Goal: Transaction & Acquisition: Purchase product/service

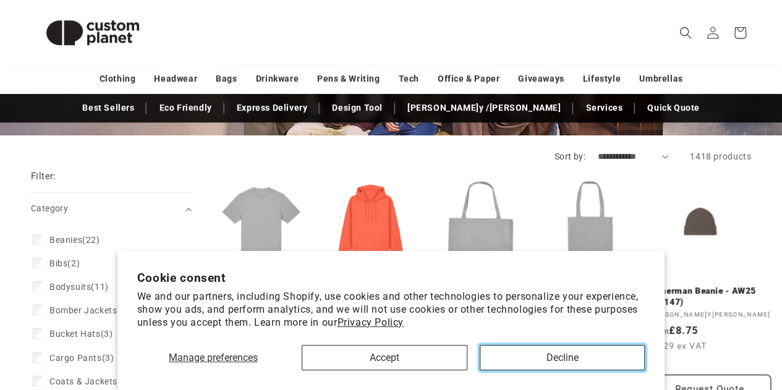
click at [496, 362] on button "Decline" at bounding box center [562, 357] width 165 height 25
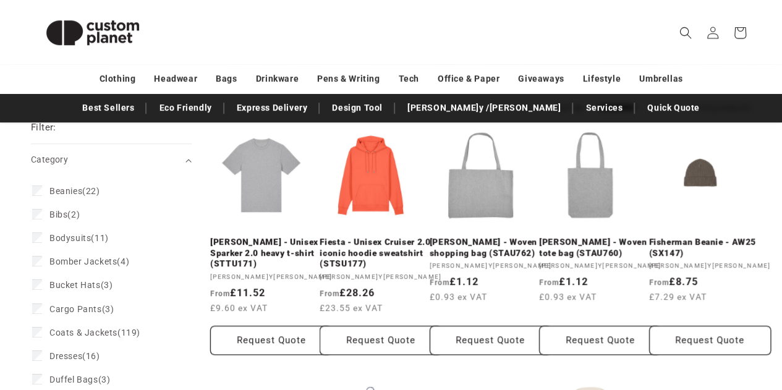
scroll to position [296, 0]
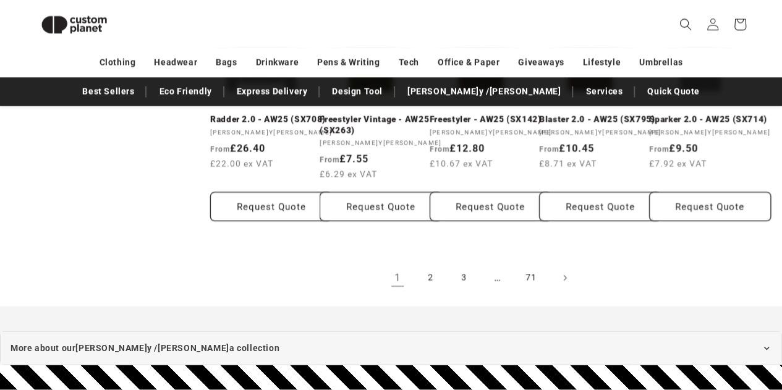
scroll to position [1104, 0]
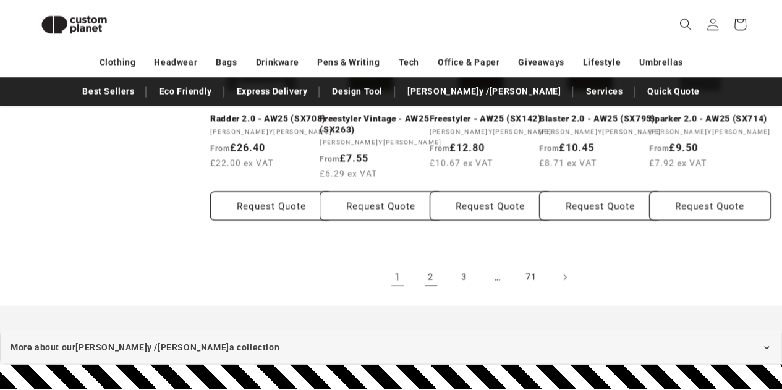
click at [425, 273] on link "2" at bounding box center [430, 276] width 27 height 27
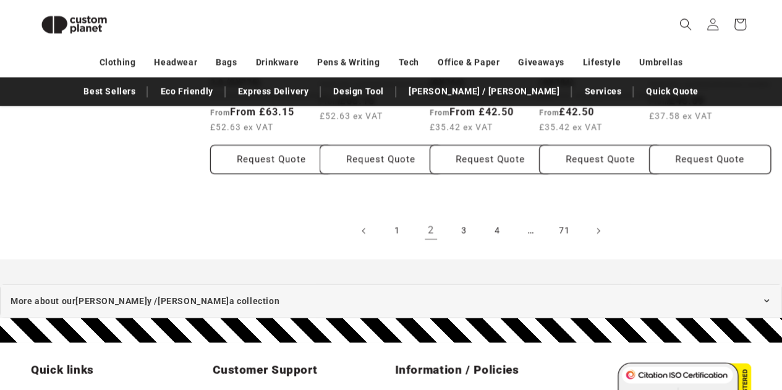
scroll to position [1139, 0]
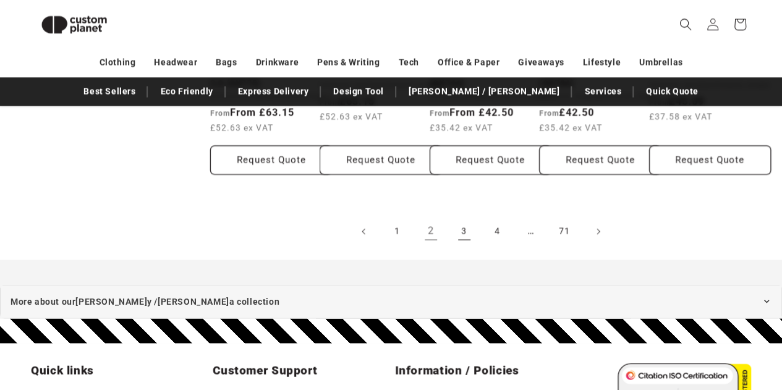
click at [468, 226] on link "3" at bounding box center [464, 231] width 27 height 27
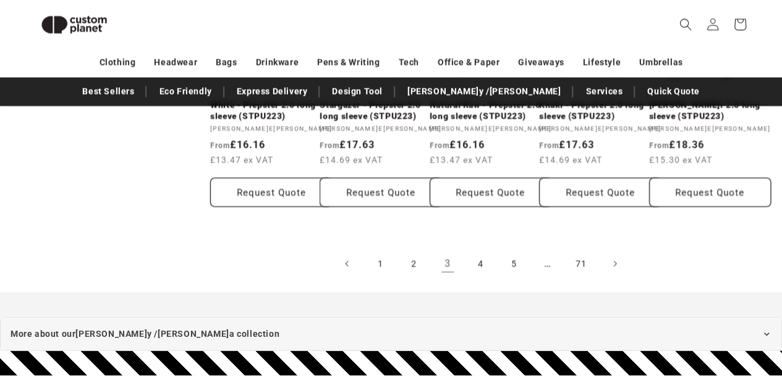
scroll to position [1161, 0]
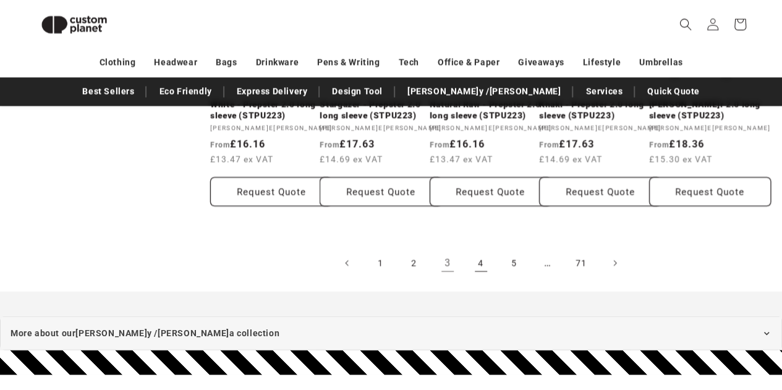
click at [476, 276] on link "4" at bounding box center [480, 262] width 27 height 27
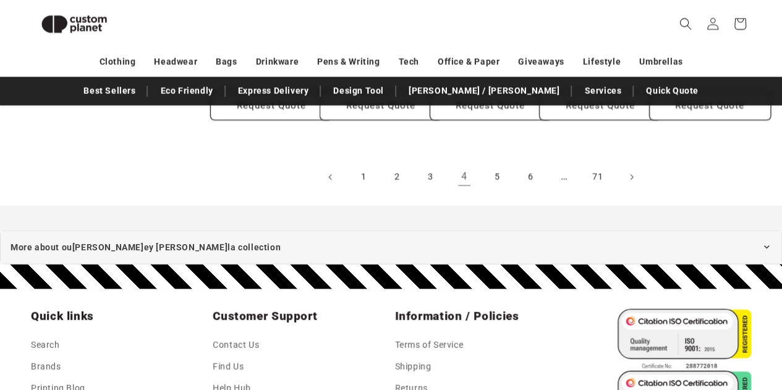
scroll to position [1215, 0]
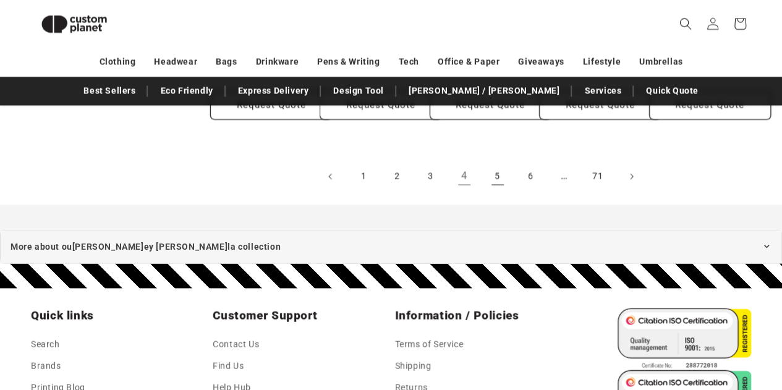
click at [494, 163] on link "5" at bounding box center [497, 176] width 27 height 27
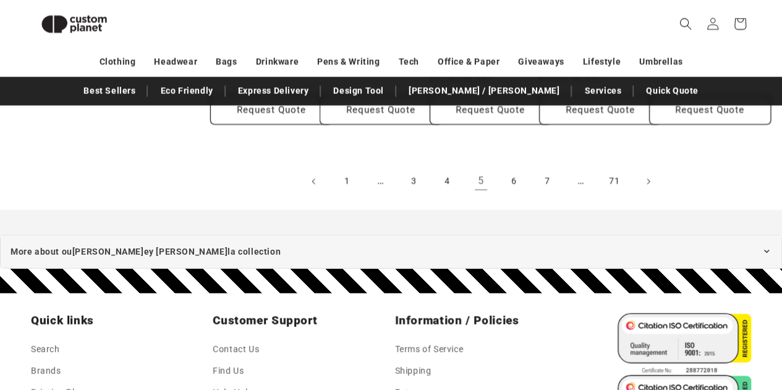
scroll to position [1208, 0]
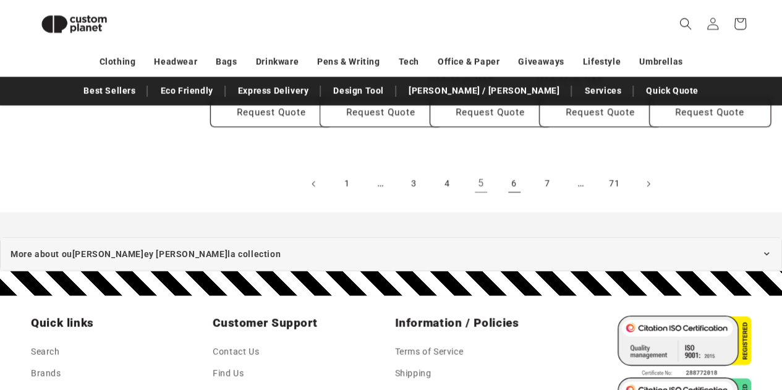
click at [519, 188] on link "6" at bounding box center [514, 184] width 27 height 27
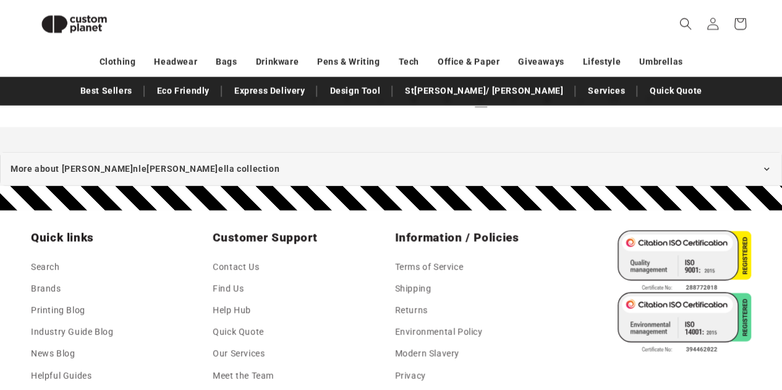
scroll to position [995, 0]
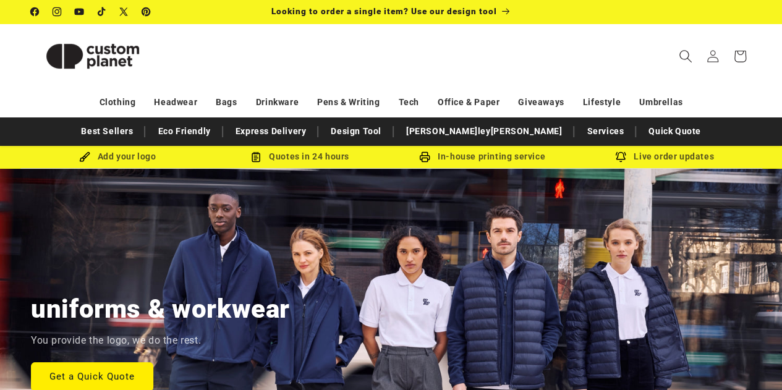
click at [679, 50] on icon "Search" at bounding box center [685, 55] width 13 height 13
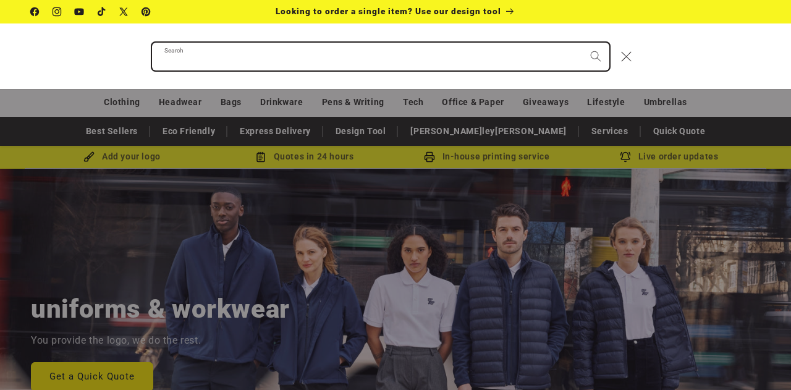
click at [524, 57] on input "Search" at bounding box center [380, 57] width 457 height 28
paste input "**********"
type input "**********"
click at [582, 43] on button "Search" at bounding box center [595, 56] width 27 height 27
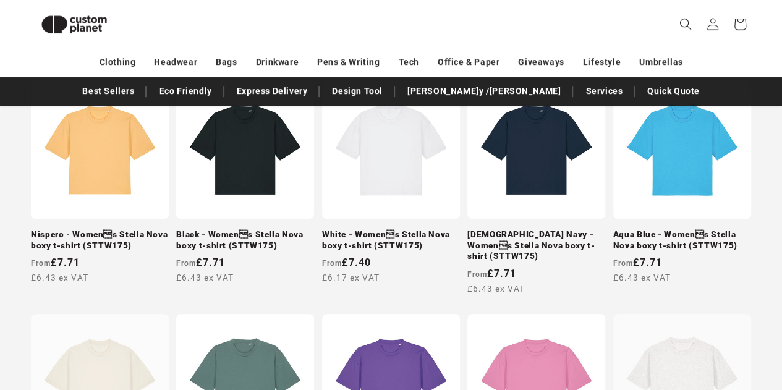
scroll to position [236, 0]
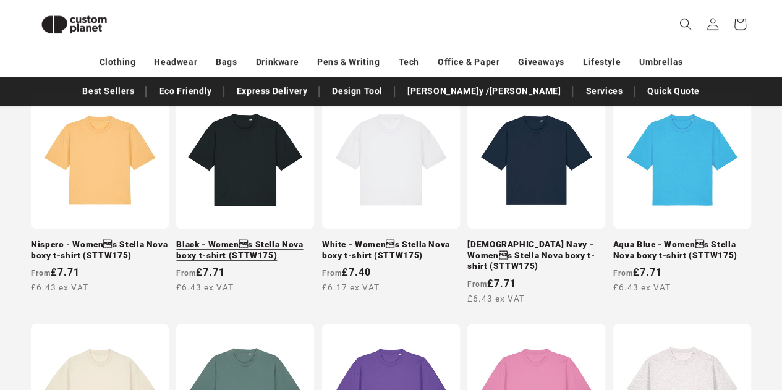
click at [266, 239] on link "Black - Womens Stella Nova boxy t-shirt (STTW175)" at bounding box center [245, 250] width 138 height 22
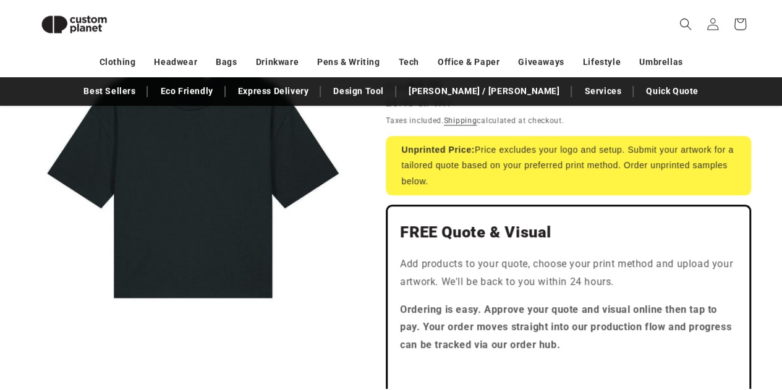
scroll to position [146, 0]
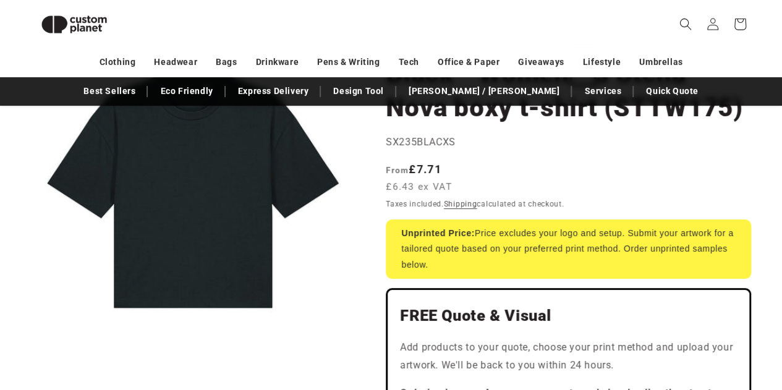
drag, startPoint x: 391, startPoint y: 185, endPoint x: 431, endPoint y: 185, distance: 40.2
click at [431, 185] on span "£6.43 ex VAT" at bounding box center [419, 187] width 66 height 14
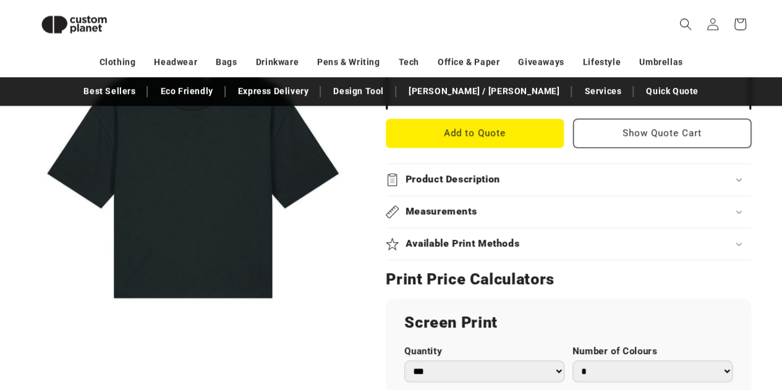
scroll to position [520, 0]
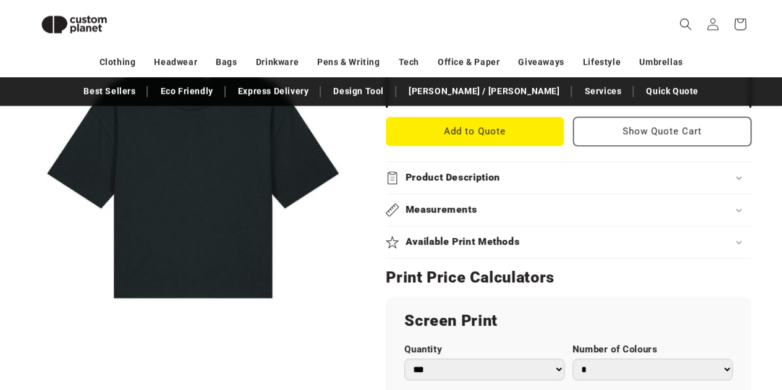
click at [421, 210] on h2 "Measurements" at bounding box center [441, 209] width 72 height 13
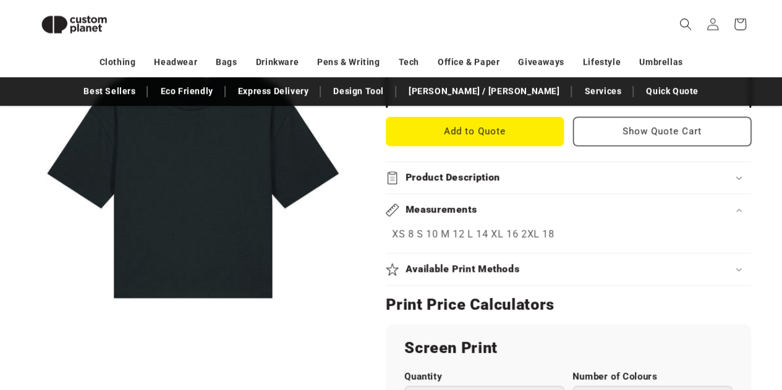
scroll to position [555, 0]
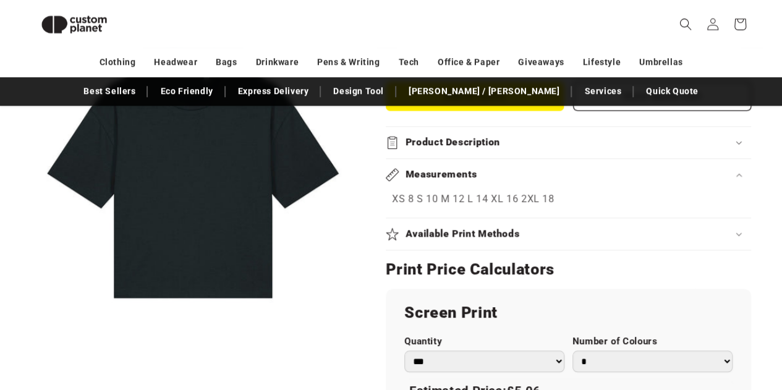
click at [480, 170] on div "Measurements" at bounding box center [568, 174] width 365 height 13
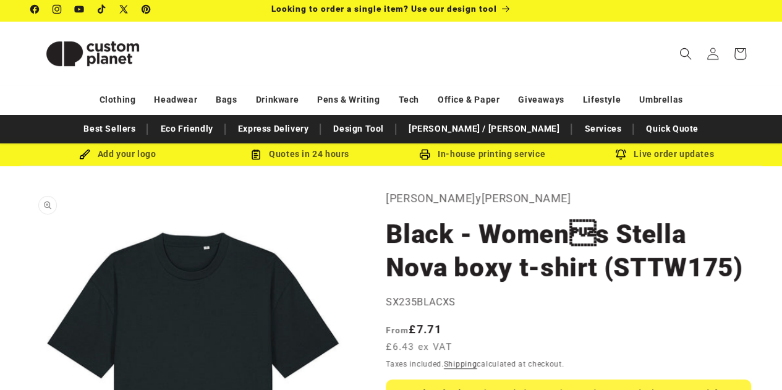
scroll to position [0, 0]
